Goal: Task Accomplishment & Management: Manage account settings

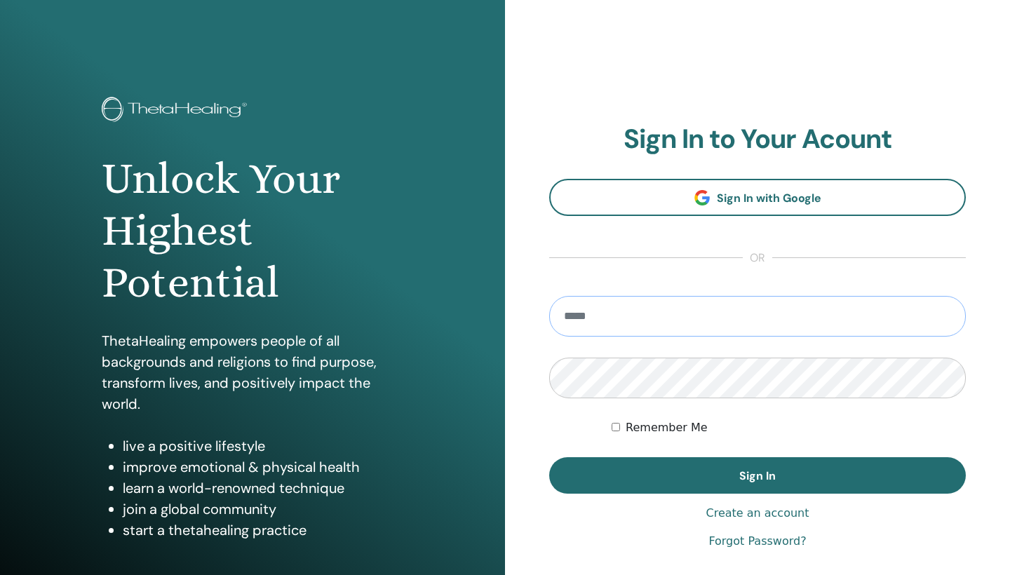
type input "**********"
click at [757, 475] on button "Sign In" at bounding box center [757, 475] width 417 height 36
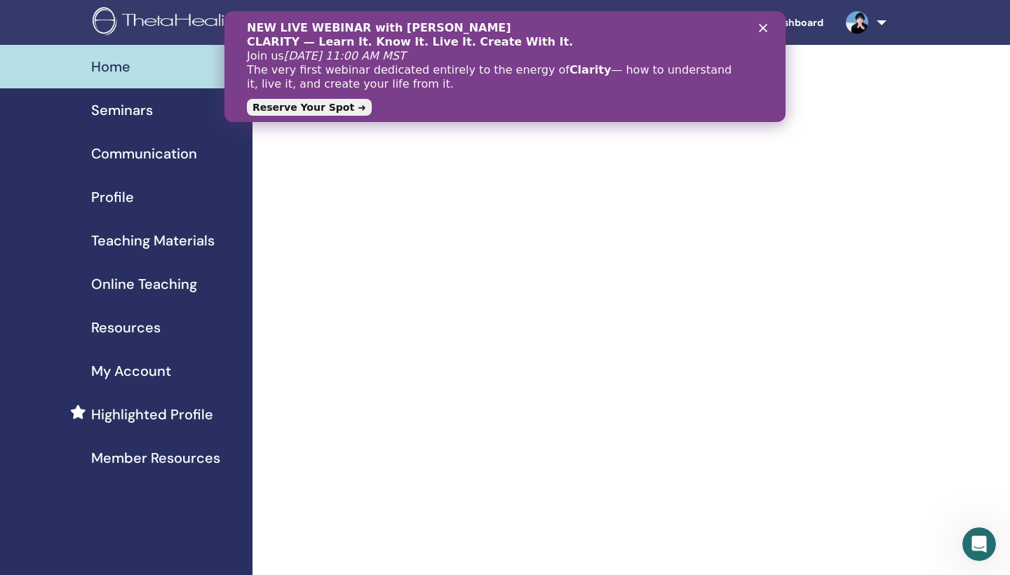
click at [764, 26] on icon "Close" at bounding box center [763, 28] width 8 height 8
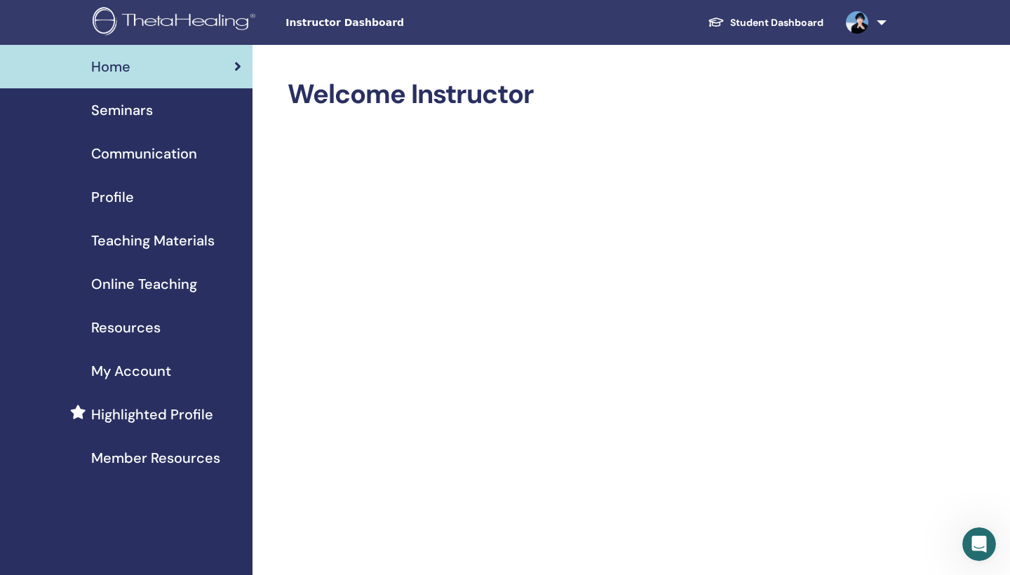
click at [137, 110] on span "Seminars" at bounding box center [122, 110] width 62 height 21
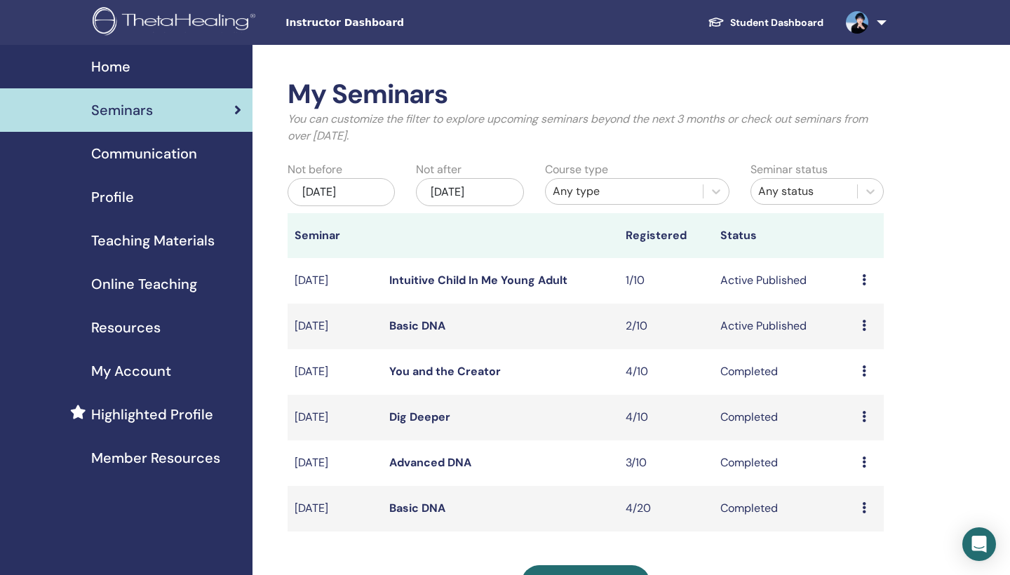
click at [861, 325] on td "Preview Edit Attendees Cancel" at bounding box center [869, 327] width 29 height 46
click at [406, 330] on link "Basic DNA" at bounding box center [417, 325] width 56 height 15
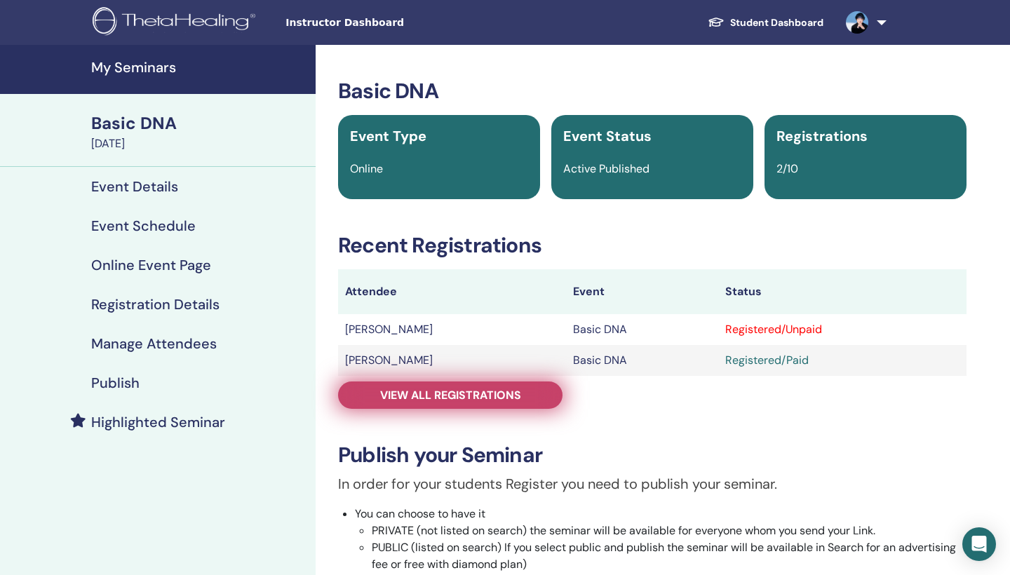
click at [516, 393] on span "View all registrations" at bounding box center [450, 395] width 141 height 15
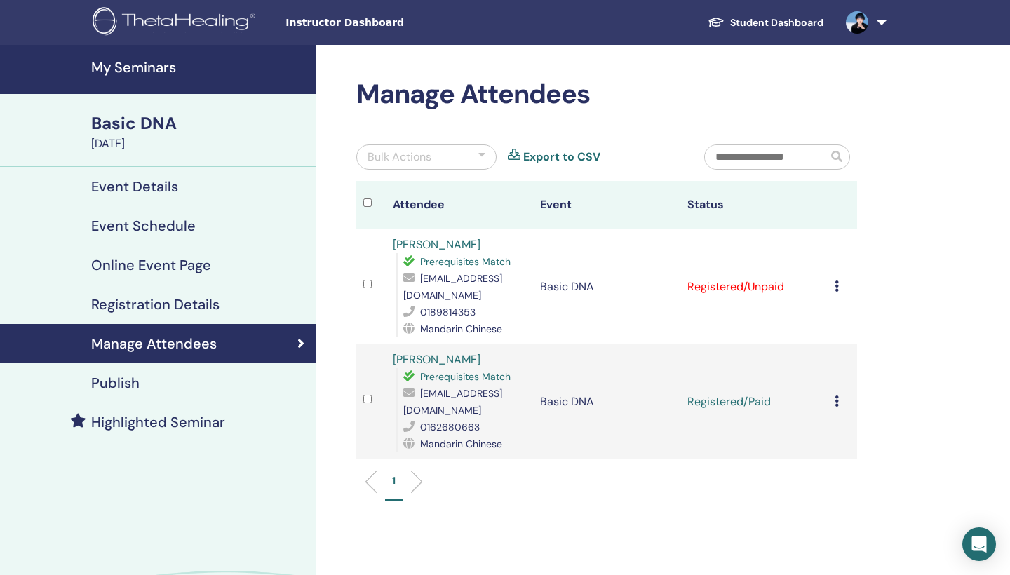
click at [836, 281] on icon at bounding box center [837, 286] width 4 height 11
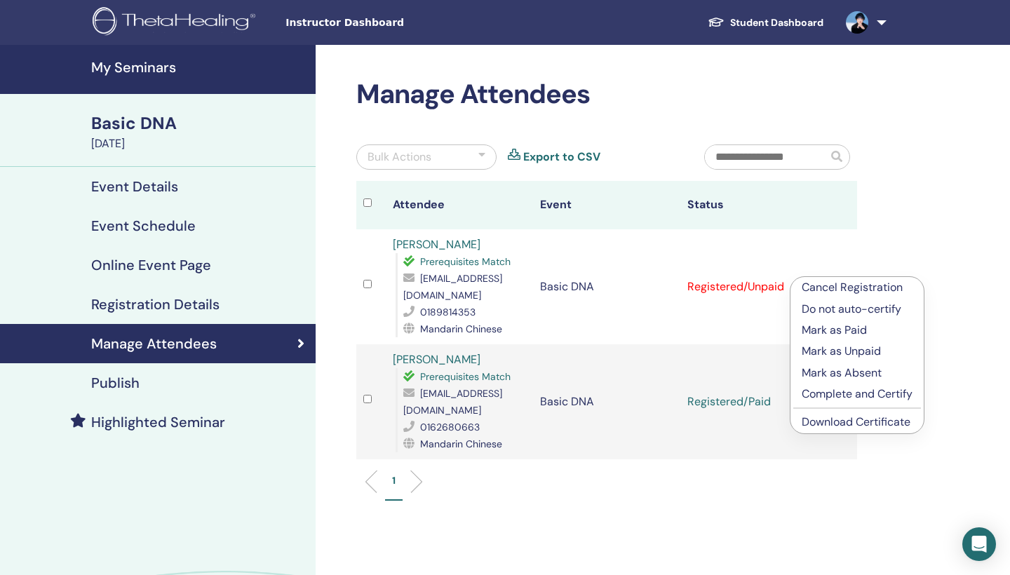
click at [843, 328] on p "Mark as Paid" at bounding box center [857, 330] width 111 height 17
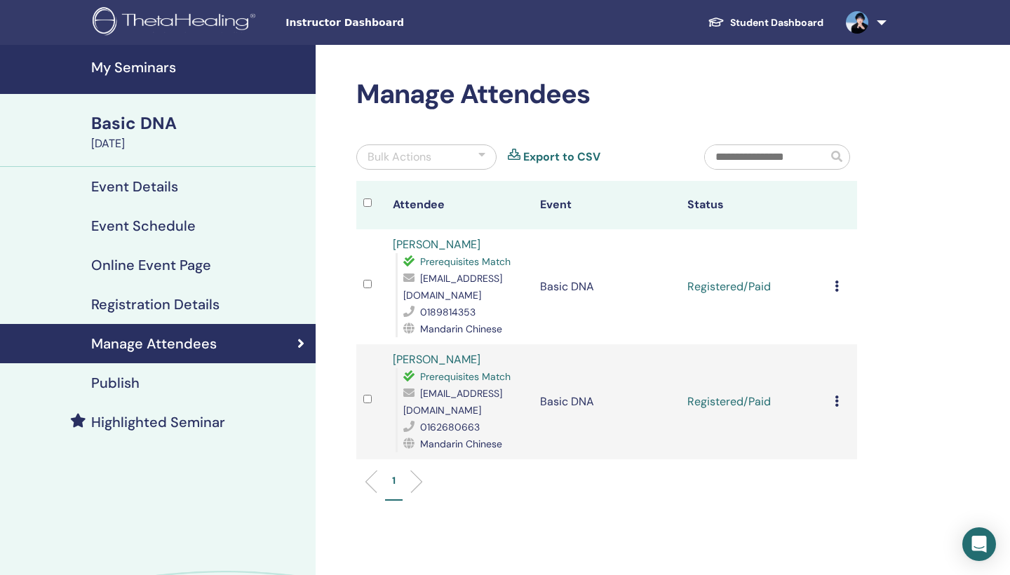
click at [836, 281] on icon at bounding box center [837, 286] width 4 height 11
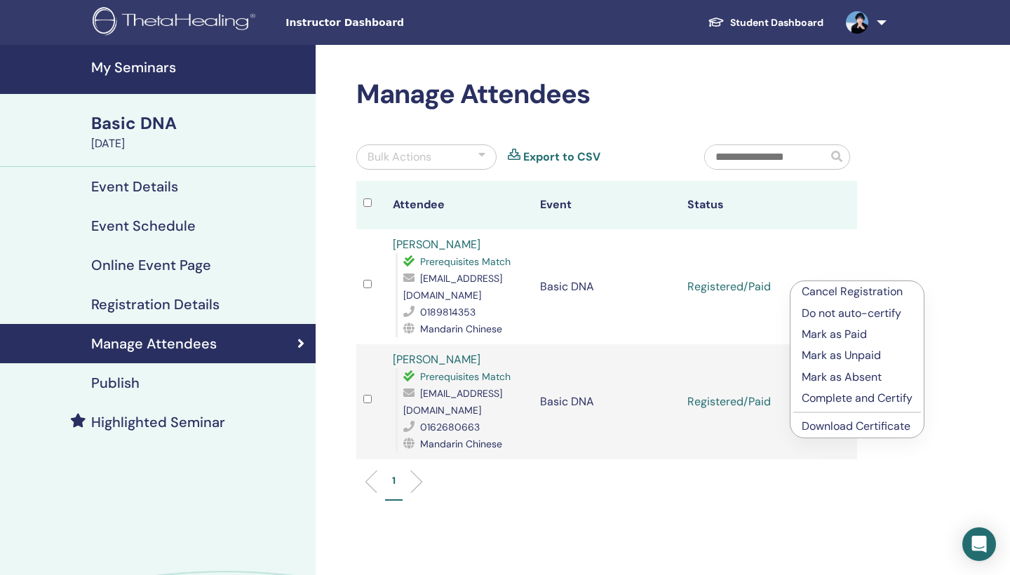
click at [851, 397] on p "Complete and Certify" at bounding box center [857, 398] width 111 height 17
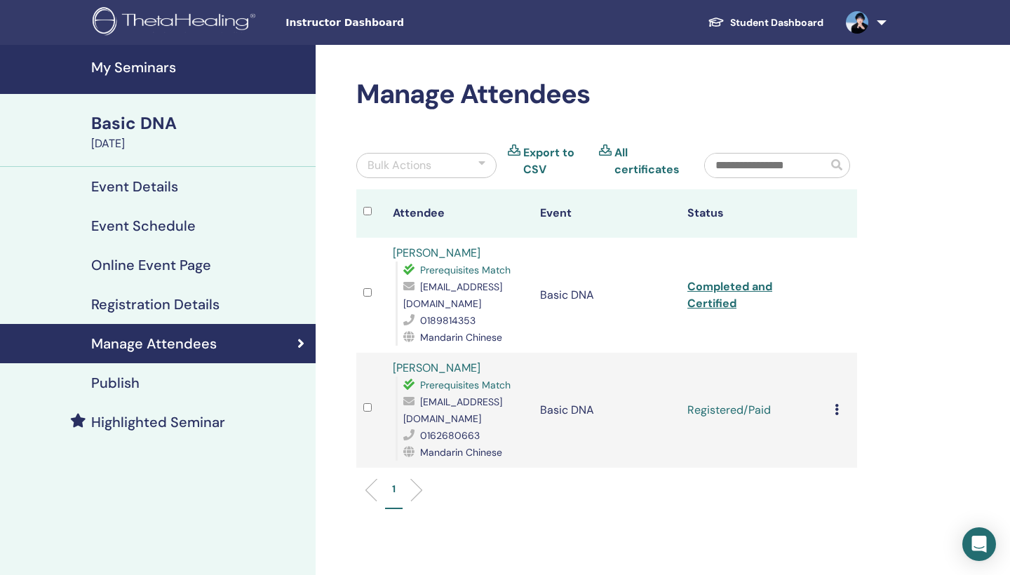
click at [836, 404] on icon at bounding box center [837, 409] width 4 height 11
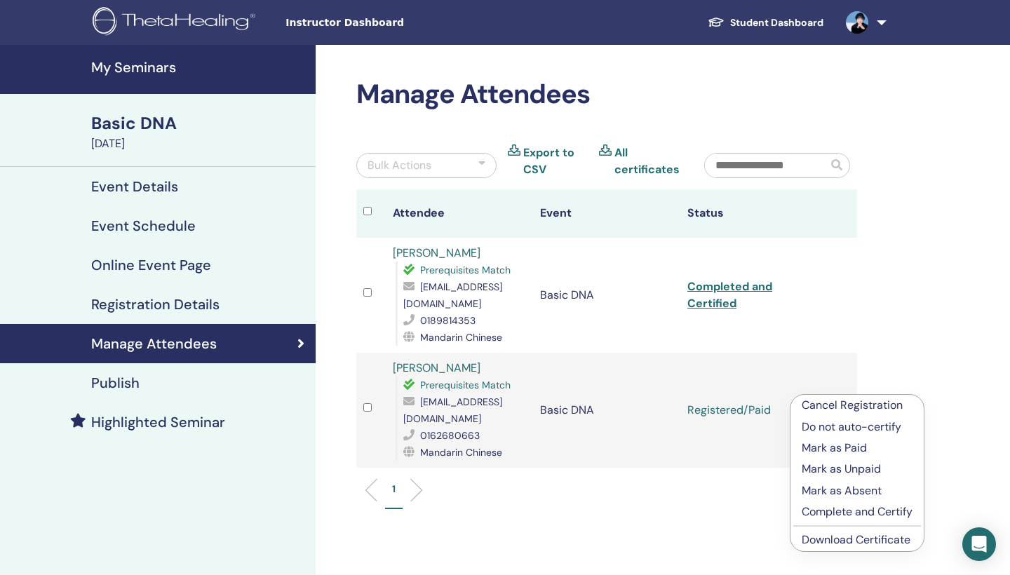
click at [869, 509] on p "Complete and Certify" at bounding box center [857, 512] width 111 height 17
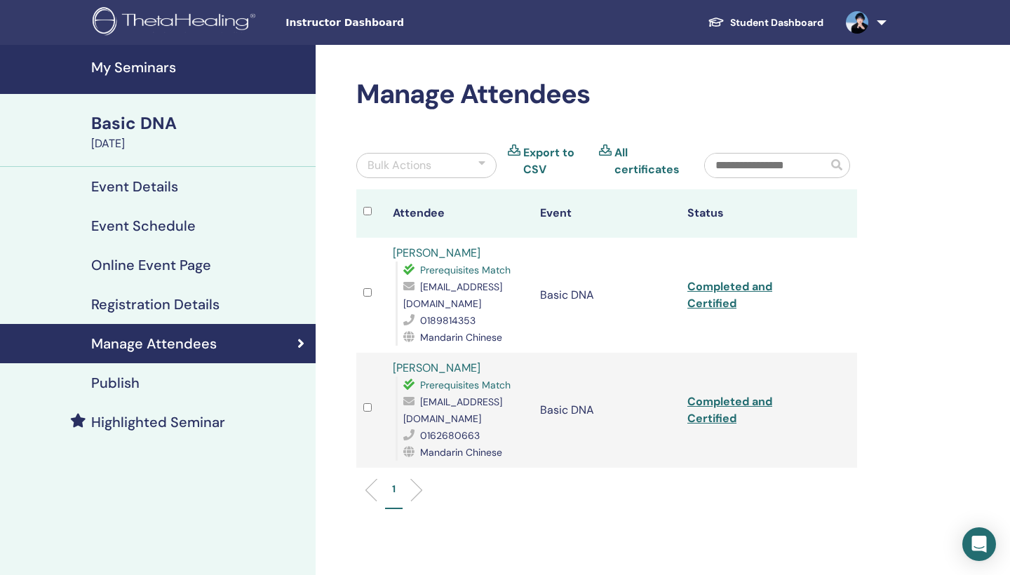
click at [152, 67] on h4 "My Seminars" at bounding box center [199, 67] width 216 height 17
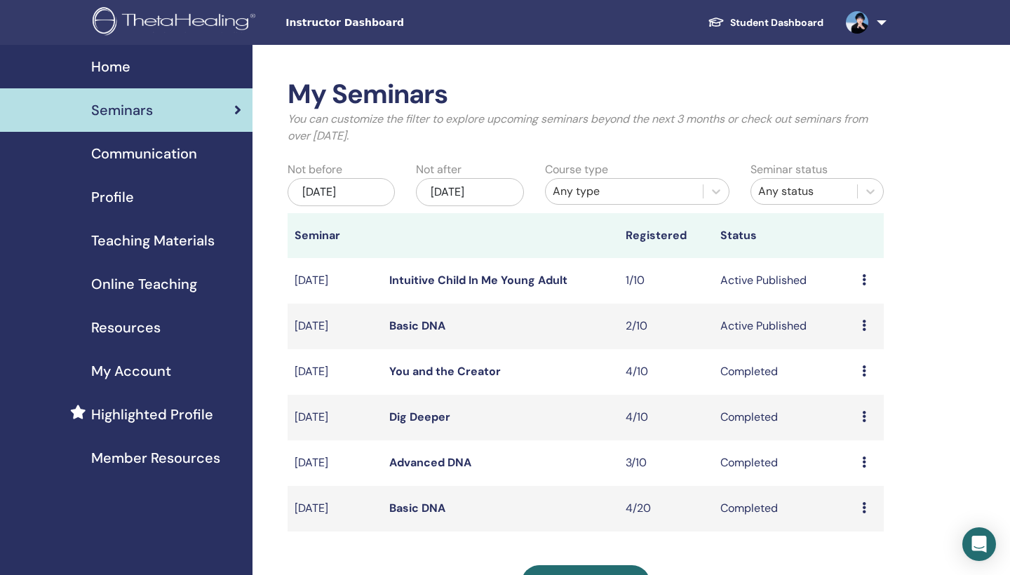
click at [884, 25] on link at bounding box center [864, 22] width 58 height 45
